Goal: Find specific page/section: Find specific page/section

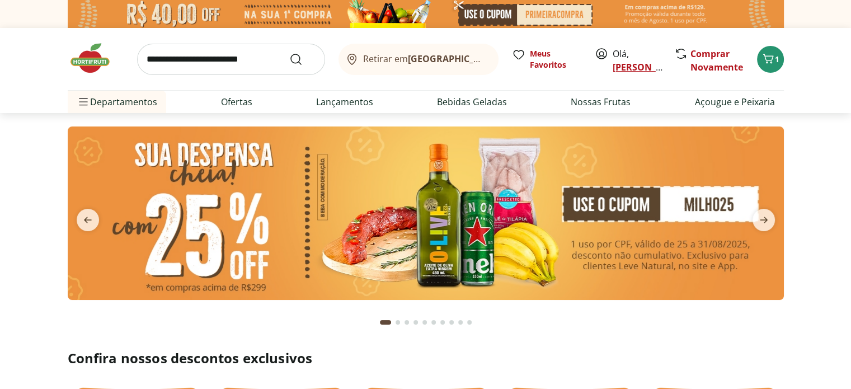
click at [632, 68] on link "[PERSON_NAME]" at bounding box center [649, 67] width 73 height 12
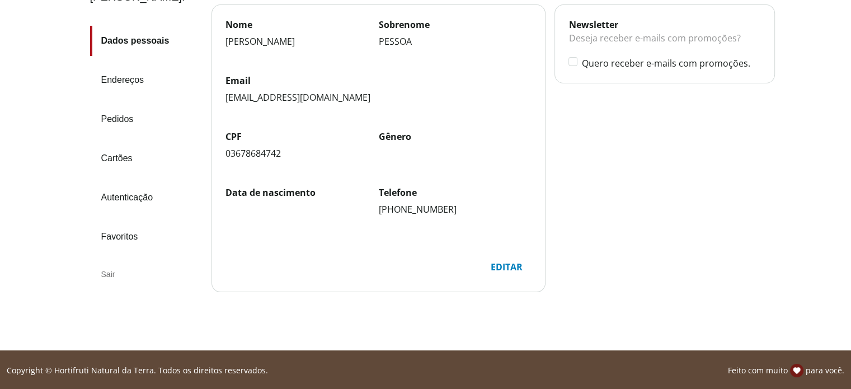
scroll to position [133, 0]
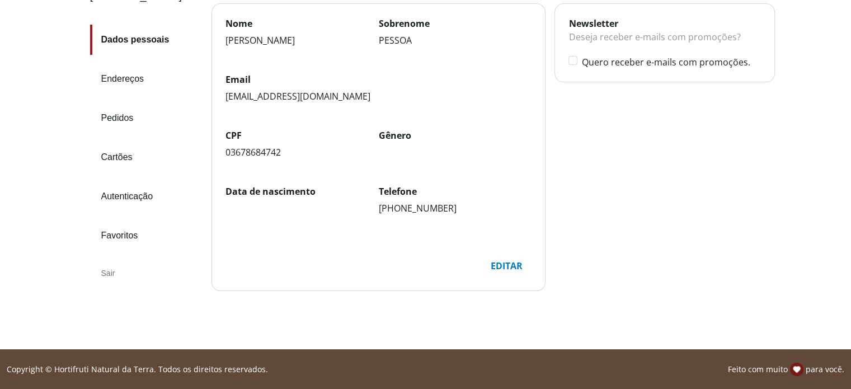
click at [116, 103] on link "Pedidos" at bounding box center [146, 118] width 112 height 30
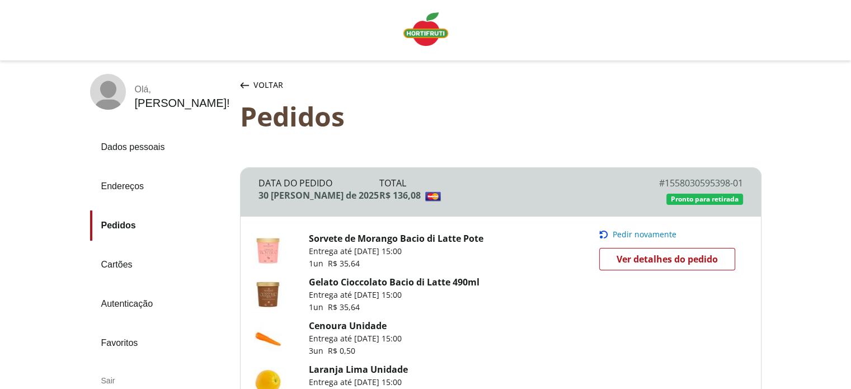
click at [426, 26] on img "Linha de sessão" at bounding box center [425, 29] width 45 height 34
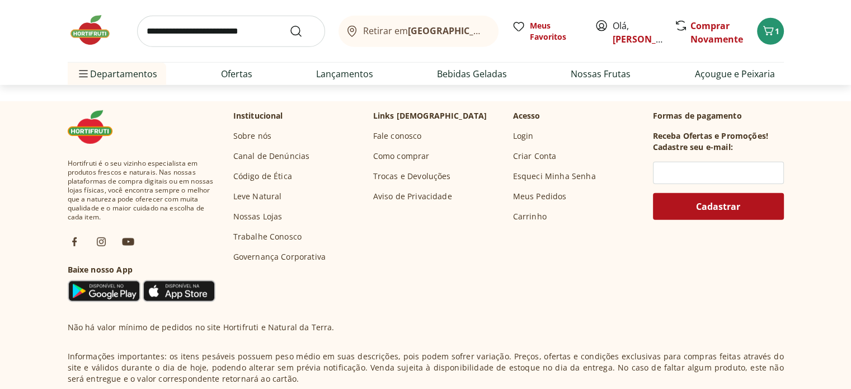
scroll to position [3286, 0]
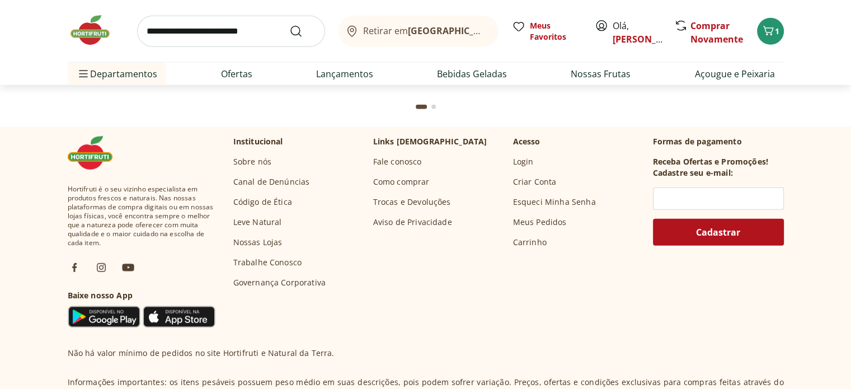
click at [398, 161] on link "Fale conosco" at bounding box center [397, 161] width 49 height 11
